Goal: Complete application form

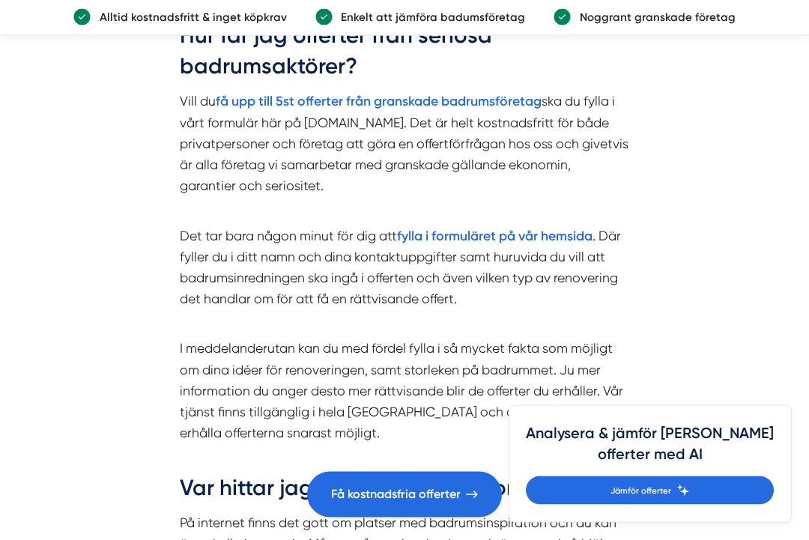
scroll to position [4265, 0]
click at [506, 228] on strong "fylla i formuläret på vår hemsida" at bounding box center [494, 236] width 195 height 16
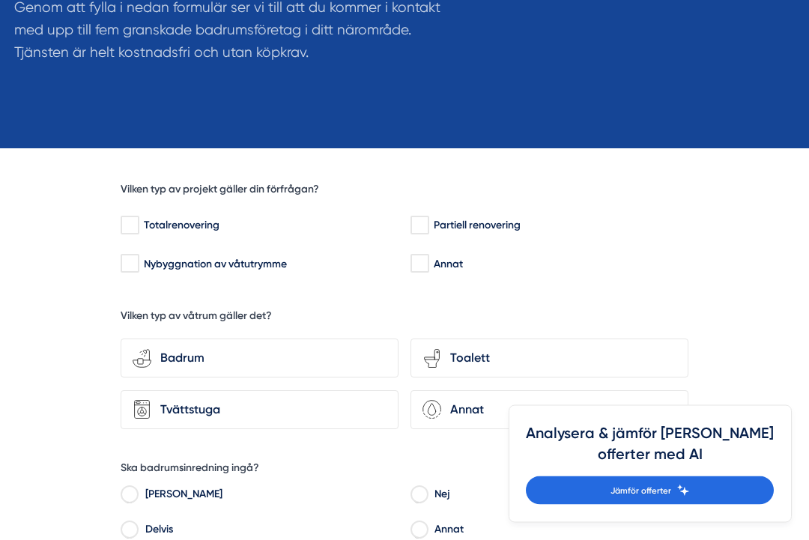
scroll to position [306, 0]
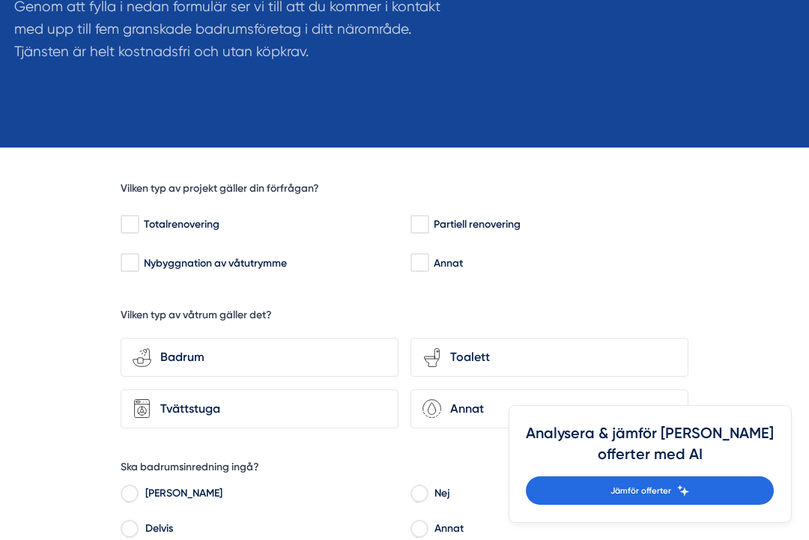
click at [426, 217] on input "Partiell renovering" at bounding box center [418, 224] width 17 height 15
checkbox input "true"
click at [145, 348] on icon "bathroom-tub-towel" at bounding box center [142, 357] width 19 height 19
click at [0, 0] on input "bathroom-tub-towel Badrum" at bounding box center [0, 0] width 0 height 0
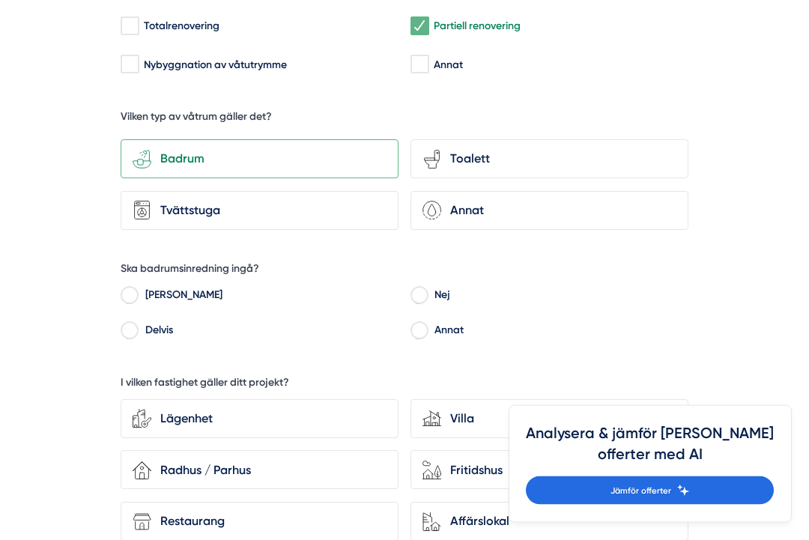
scroll to position [504, 0]
click at [124, 326] on input "Delvis" at bounding box center [129, 332] width 17 height 13
radio input "true"
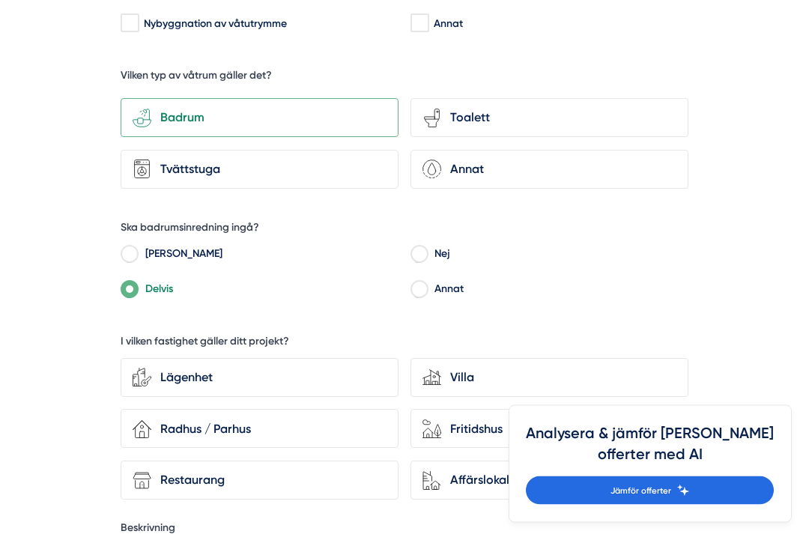
scroll to position [545, 0]
click at [160, 358] on div "Lägenhet" at bounding box center [260, 377] width 278 height 39
click at [0, 0] on input "Lägenhet" at bounding box center [0, 0] width 0 height 0
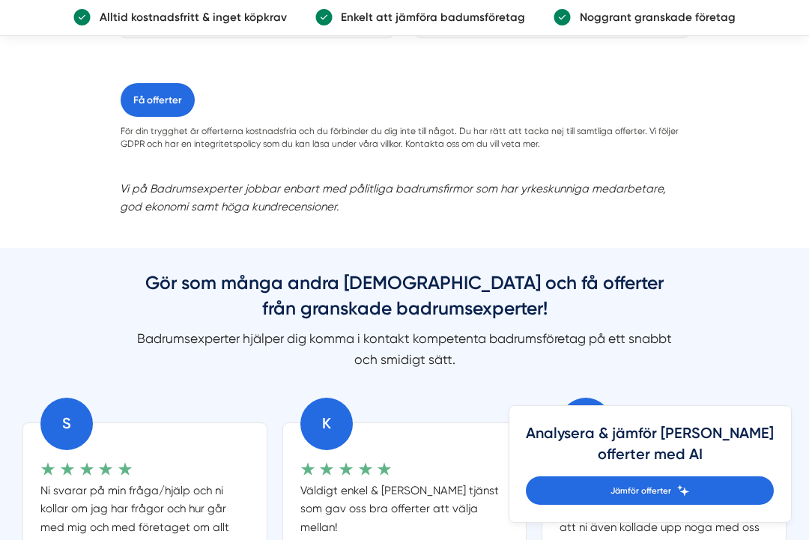
scroll to position [1505, 0]
